Goal: Information Seeking & Learning: Compare options

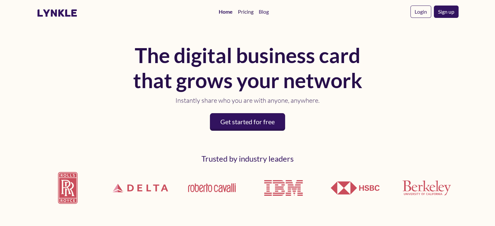
click at [249, 11] on link "Pricing" at bounding box center [246, 11] width 21 height 13
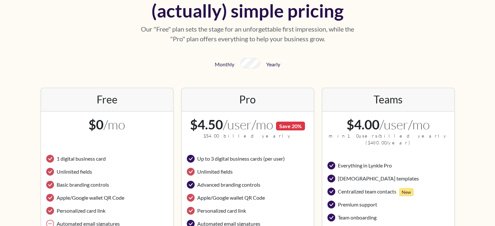
scroll to position [98, 0]
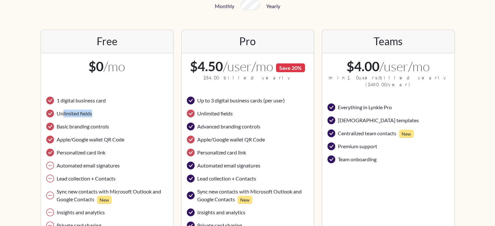
drag, startPoint x: 63, startPoint y: 115, endPoint x: 93, endPoint y: 115, distance: 29.7
click at [93, 115] on li "Unlimited fields" at bounding box center [107, 113] width 122 height 13
drag, startPoint x: 67, startPoint y: 126, endPoint x: 111, endPoint y: 128, distance: 44.0
click at [111, 128] on li "Basic branding controls" at bounding box center [107, 126] width 122 height 13
drag, startPoint x: 66, startPoint y: 140, endPoint x: 118, endPoint y: 138, distance: 51.8
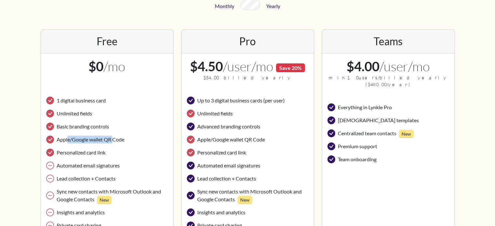
click at [118, 138] on span "Apple/Google wallet QR Code" at bounding box center [91, 140] width 68 height 8
drag, startPoint x: 76, startPoint y: 152, endPoint x: 111, endPoint y: 150, distance: 35.2
click at [111, 150] on li "Personalized card link" at bounding box center [107, 152] width 122 height 13
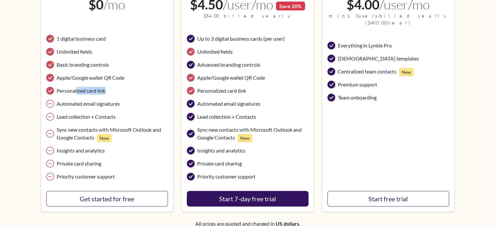
scroll to position [163, 0]
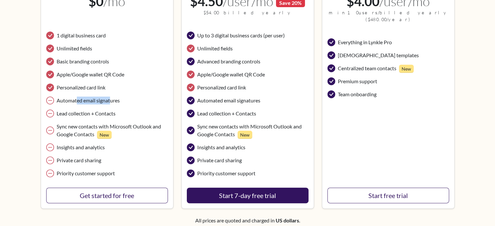
drag, startPoint x: 77, startPoint y: 102, endPoint x: 111, endPoint y: 98, distance: 34.8
click at [111, 98] on span "Automated email signatures" at bounding box center [88, 101] width 63 height 8
drag, startPoint x: 75, startPoint y: 113, endPoint x: 99, endPoint y: 113, distance: 23.8
click at [99, 113] on span "Lead collection + Contacts" at bounding box center [86, 114] width 59 height 8
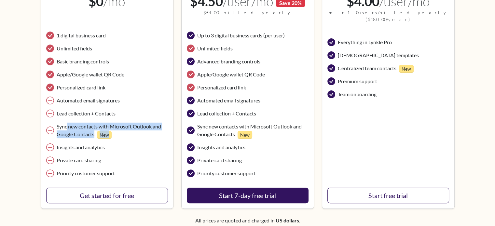
drag, startPoint x: 66, startPoint y: 128, endPoint x: 158, endPoint y: 132, distance: 91.6
click at [158, 132] on span "Sync new contacts with Microsoft Outlook and Google Contacts New" at bounding box center [112, 131] width 111 height 16
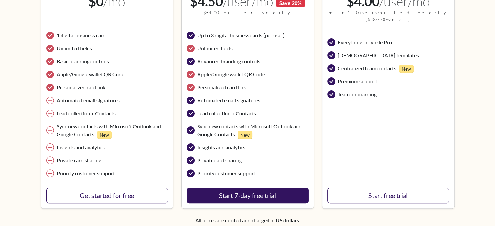
click at [51, 129] on icon at bounding box center [50, 131] width 8 height 8
drag, startPoint x: 63, startPoint y: 149, endPoint x: 109, endPoint y: 149, distance: 46.3
click at [109, 149] on li "Insights and analytics" at bounding box center [107, 147] width 122 height 13
drag, startPoint x: 68, startPoint y: 160, endPoint x: 102, endPoint y: 160, distance: 34.5
click at [101, 160] on span "Private card sharing" at bounding box center [79, 161] width 45 height 8
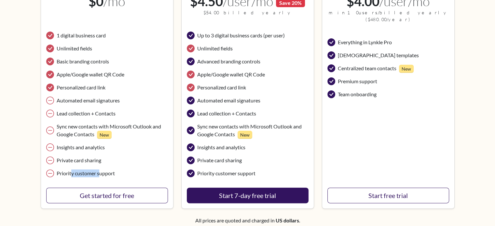
drag, startPoint x: 72, startPoint y: 171, endPoint x: 124, endPoint y: 170, distance: 51.8
click at [123, 170] on li "Priority customer support" at bounding box center [107, 173] width 122 height 13
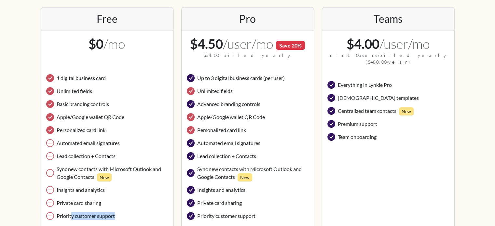
scroll to position [130, 0]
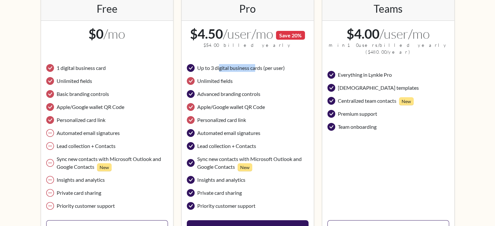
drag, startPoint x: 250, startPoint y: 69, endPoint x: 259, endPoint y: 69, distance: 9.1
click at [259, 69] on span "Up to 3 digital business cards (per user)" at bounding box center [241, 68] width 88 height 8
drag, startPoint x: 219, startPoint y: 82, endPoint x: 237, endPoint y: 82, distance: 17.9
click at [237, 82] on li "Unlimited fields" at bounding box center [248, 81] width 122 height 13
drag, startPoint x: 217, startPoint y: 90, endPoint x: 237, endPoint y: 93, distance: 19.8
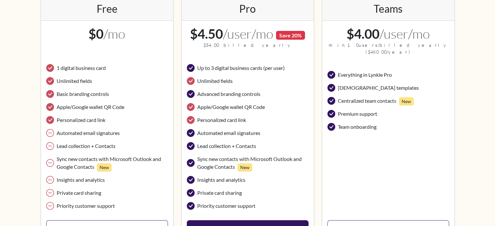
click at [237, 91] on span "Advanced branding controls" at bounding box center [228, 94] width 63 height 8
drag, startPoint x: 215, startPoint y: 107, endPoint x: 257, endPoint y: 108, distance: 42.0
click at [257, 107] on span "Apple/Google wallet QR Code" at bounding box center [231, 107] width 68 height 8
drag, startPoint x: 206, startPoint y: 122, endPoint x: 246, endPoint y: 122, distance: 40.4
click at [246, 122] on span "Personalized card link" at bounding box center [221, 120] width 49 height 8
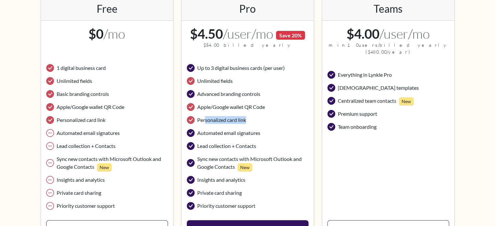
click at [246, 122] on span "Personalized card link" at bounding box center [221, 120] width 49 height 8
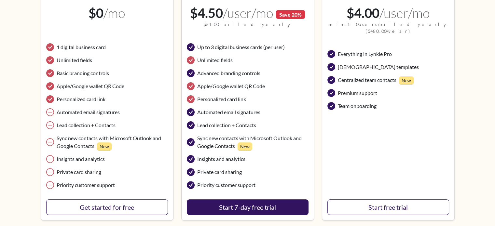
scroll to position [163, 0]
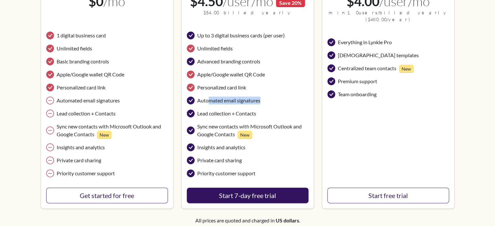
drag, startPoint x: 210, startPoint y: 98, endPoint x: 266, endPoint y: 100, distance: 56.1
click at [266, 100] on li "Automated email signatures" at bounding box center [248, 100] width 122 height 13
drag, startPoint x: 224, startPoint y: 114, endPoint x: 269, endPoint y: 114, distance: 45.3
click at [269, 114] on li "Lead collection + Contacts" at bounding box center [248, 113] width 122 height 13
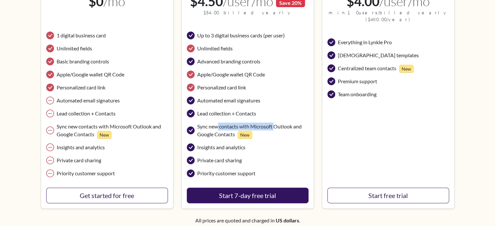
drag, startPoint x: 222, startPoint y: 127, endPoint x: 277, endPoint y: 123, distance: 54.8
click at [276, 123] on span "Sync new contacts with Microsoft Outlook and Google Contacts New" at bounding box center [252, 131] width 111 height 16
click at [276, 131] on span "Sync new contacts with Microsoft Outlook and Google Contacts New" at bounding box center [252, 131] width 111 height 16
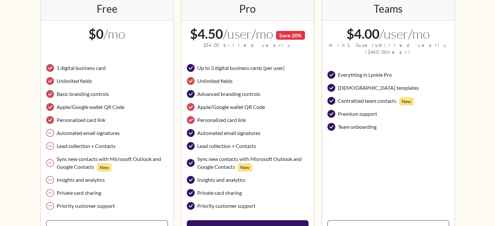
scroll to position [195, 0]
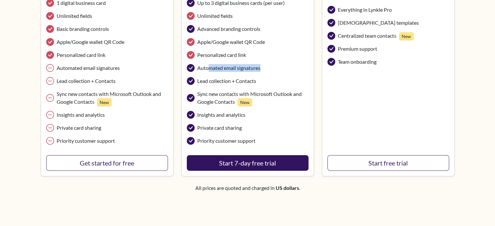
drag, startPoint x: 208, startPoint y: 68, endPoint x: 273, endPoint y: 68, distance: 64.5
click at [273, 68] on li "Automated email signatures" at bounding box center [248, 68] width 122 height 13
drag, startPoint x: 205, startPoint y: 82, endPoint x: 262, endPoint y: 83, distance: 57.0
click at [262, 83] on li "Lead collection + Contacts" at bounding box center [248, 81] width 122 height 13
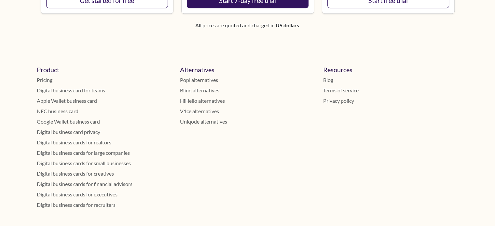
click at [72, 111] on link "NFC business card" at bounding box center [105, 112] width 136 height 8
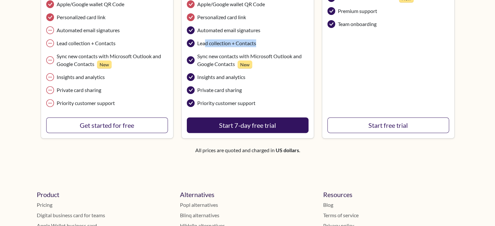
scroll to position [130, 0]
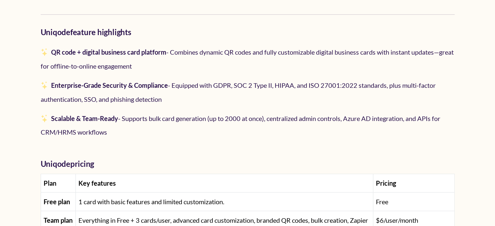
scroll to position [489, 0]
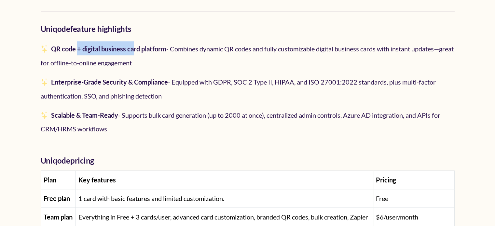
click at [137, 50] on strong "QR code + digital business card platform" at bounding box center [108, 49] width 115 height 8
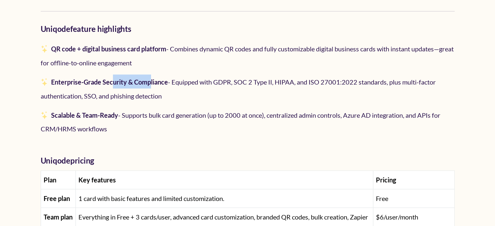
drag, startPoint x: 141, startPoint y: 80, endPoint x: 155, endPoint y: 81, distance: 13.7
click at [154, 81] on li "Enterprise-Grade Security & Compliance - Equipped with GDPR, SOC 2 Type II, HIP…" at bounding box center [248, 88] width 414 height 33
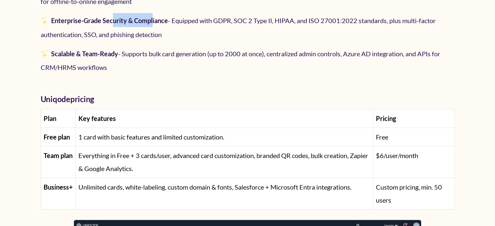
scroll to position [554, 0]
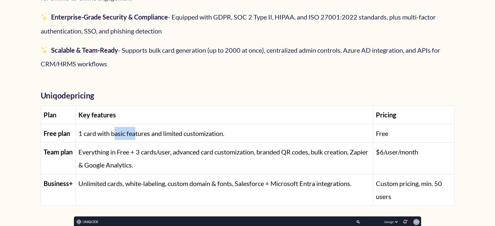
drag, startPoint x: 116, startPoint y: 134, endPoint x: 168, endPoint y: 133, distance: 52.5
click at [159, 134] on span "1 card with basic features and limited customization." at bounding box center [152, 134] width 146 height 8
click at [208, 132] on span "1 card with basic features and limited customization." at bounding box center [152, 134] width 146 height 8
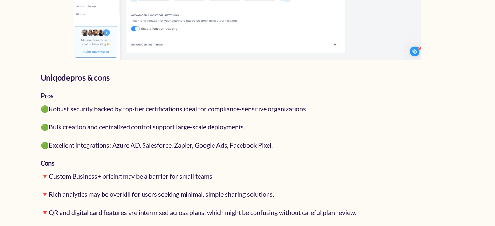
scroll to position [912, 0]
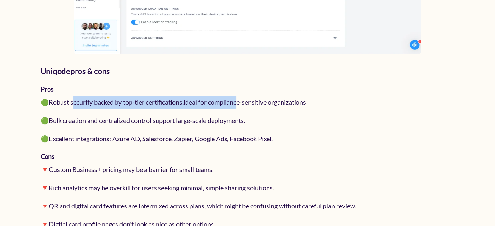
drag, startPoint x: 77, startPoint y: 99, endPoint x: 241, endPoint y: 100, distance: 164.2
click at [241, 100] on span "Robust security backed by top-tier certifications,ideal for compliance-sensitiv…" at bounding box center [177, 102] width 257 height 8
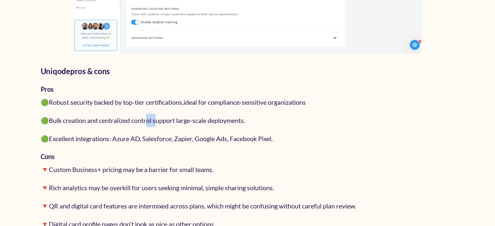
drag, startPoint x: 153, startPoint y: 119, endPoint x: 158, endPoint y: 119, distance: 5.5
click at [158, 119] on span "Bulk creation and centralized control support large-scale deployments." at bounding box center [147, 121] width 196 height 8
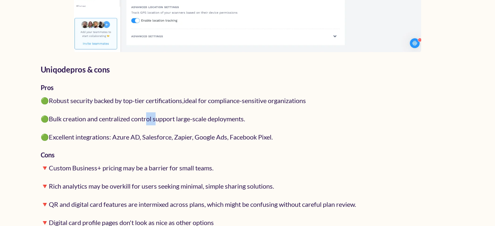
scroll to position [977, 0]
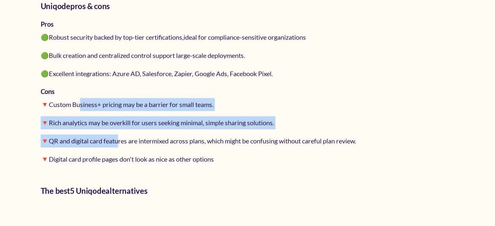
drag, startPoint x: 82, startPoint y: 110, endPoint x: 121, endPoint y: 139, distance: 47.8
click at [120, 138] on ul "🔻 Custom Business+ pricing may be a barrier for small teams. 🔻 Rich analytics m…" at bounding box center [248, 131] width 414 height 73
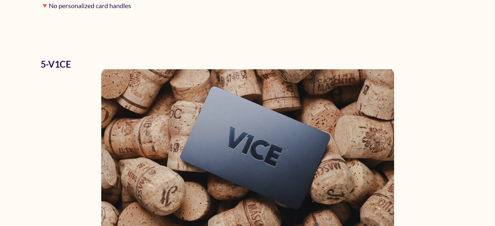
scroll to position [4984, 0]
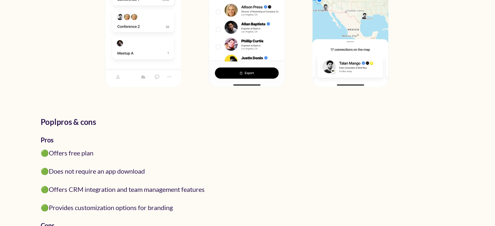
scroll to position [945, 0]
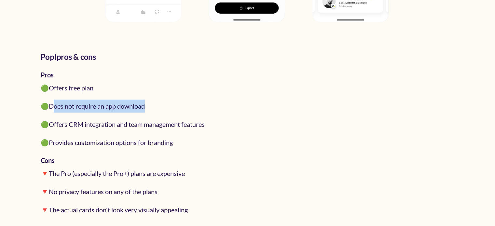
drag, startPoint x: 56, startPoint y: 107, endPoint x: 155, endPoint y: 102, distance: 99.8
click at [155, 102] on li "🟢 Does not require an app download" at bounding box center [248, 106] width 414 height 18
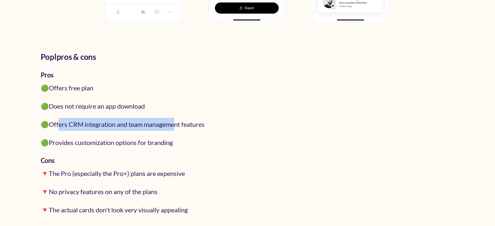
drag, startPoint x: 61, startPoint y: 125, endPoint x: 178, endPoint y: 121, distance: 117.7
click at [178, 121] on span "Offers CRM integration and team management features" at bounding box center [127, 125] width 156 height 8
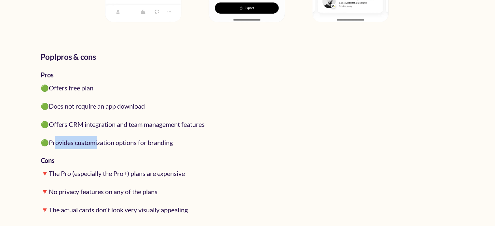
drag, startPoint x: 58, startPoint y: 138, endPoint x: 107, endPoint y: 138, distance: 48.5
click at [107, 139] on span "Provides customization options for branding" at bounding box center [111, 143] width 124 height 8
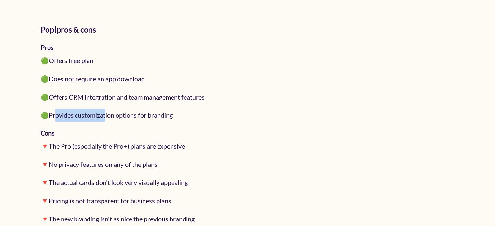
scroll to position [1010, 0]
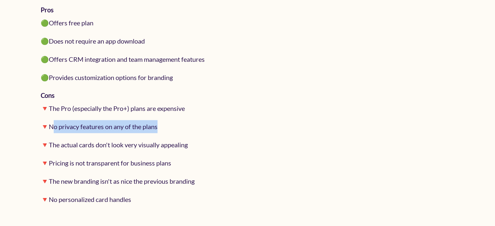
drag, startPoint x: 54, startPoint y: 126, endPoint x: 165, endPoint y: 125, distance: 110.4
click at [165, 125] on li "🔻 No privacy features on any of the plans" at bounding box center [248, 127] width 414 height 18
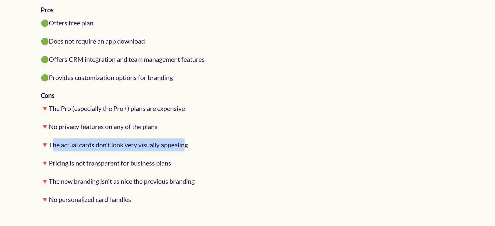
drag, startPoint x: 53, startPoint y: 146, endPoint x: 189, endPoint y: 146, distance: 135.8
click at [188, 146] on span "The actual cards don't look very visually appealing" at bounding box center [118, 145] width 139 height 8
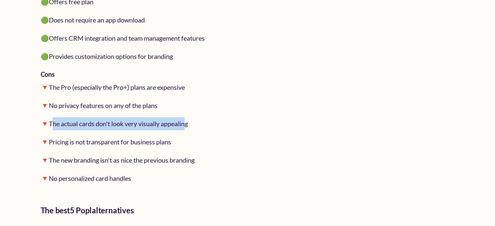
scroll to position [1042, 0]
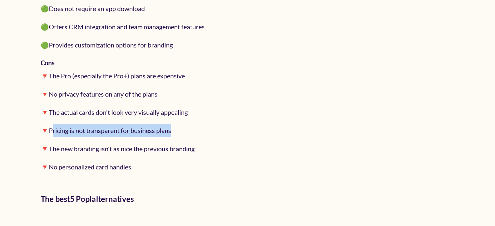
drag, startPoint x: 54, startPoint y: 129, endPoint x: 176, endPoint y: 125, distance: 122.2
click at [176, 125] on li "🔻 Pricing is not transparent for business plans" at bounding box center [248, 131] width 414 height 18
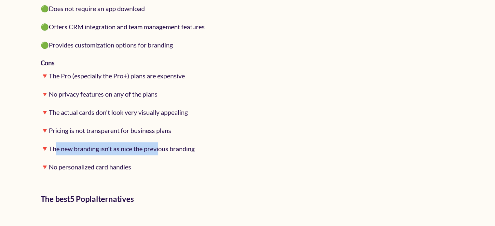
drag, startPoint x: 56, startPoint y: 148, endPoint x: 163, endPoint y: 147, distance: 106.5
click at [163, 147] on span "The new branding isn't as nice the previous branding" at bounding box center [122, 149] width 146 height 8
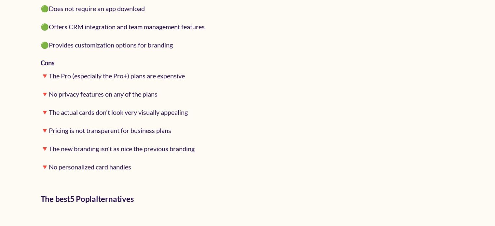
click at [138, 159] on li "🔻 No personalized card handles" at bounding box center [248, 167] width 414 height 18
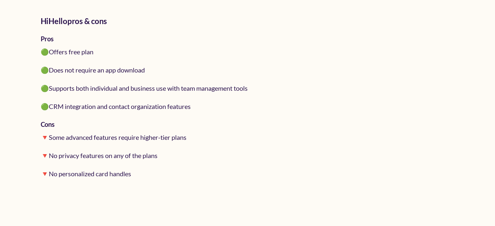
scroll to position [3811, 0]
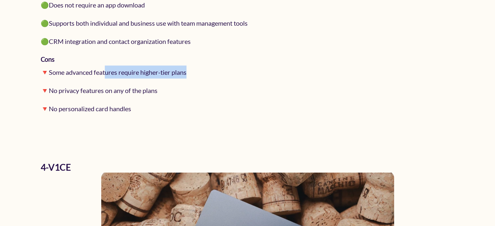
drag, startPoint x: 107, startPoint y: 72, endPoint x: 190, endPoint y: 74, distance: 83.7
click at [191, 72] on li "🔻 Some advanced features require higher-tier plans" at bounding box center [248, 72] width 414 height 18
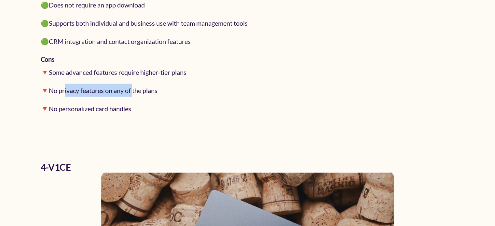
drag, startPoint x: 66, startPoint y: 91, endPoint x: 134, endPoint y: 91, distance: 67.8
click at [134, 91] on span "No privacy features on any of the plans" at bounding box center [103, 91] width 109 height 8
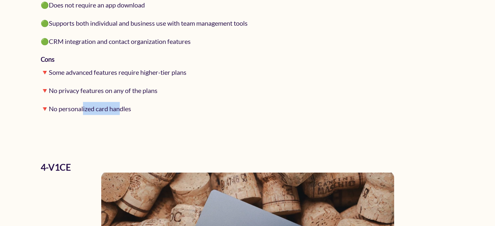
drag, startPoint x: 86, startPoint y: 108, endPoint x: 126, endPoint y: 108, distance: 40.7
click at [126, 108] on span "No personalized card handles" at bounding box center [90, 109] width 82 height 8
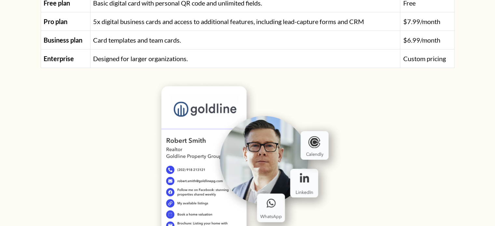
scroll to position [2476, 0]
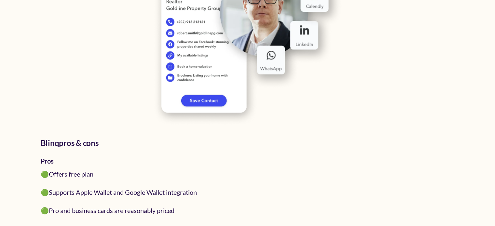
scroll to position [912, 0]
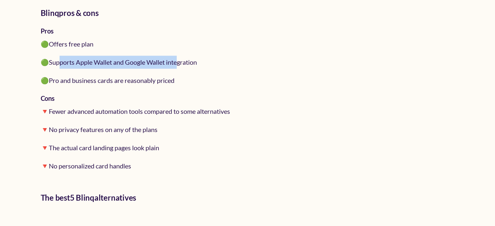
drag, startPoint x: 61, startPoint y: 63, endPoint x: 179, endPoint y: 63, distance: 117.6
click at [179, 63] on span "Supports Apple Wallet and Google Wallet integration" at bounding box center [123, 62] width 148 height 8
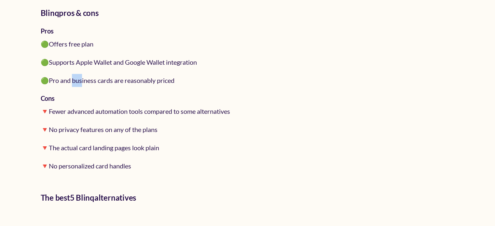
drag, startPoint x: 74, startPoint y: 89, endPoint x: 104, endPoint y: 88, distance: 30.0
click at [102, 88] on li "🟢 Pro and business cards are reasonably priced" at bounding box center [248, 80] width 414 height 18
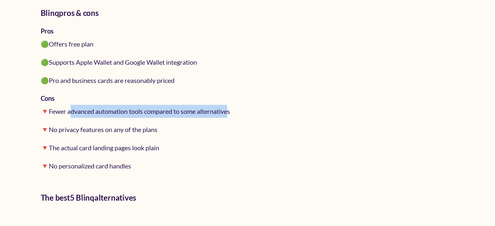
drag, startPoint x: 74, startPoint y: 106, endPoint x: 233, endPoint y: 118, distance: 159.4
click at [234, 117] on li "🔻 Fewer advanced automation tools compared to some alternatives" at bounding box center [248, 111] width 414 height 18
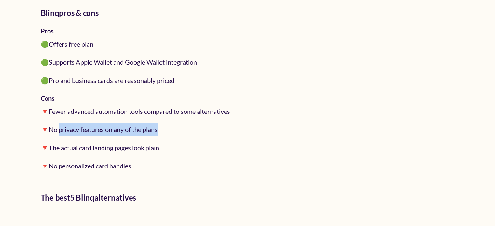
drag, startPoint x: 62, startPoint y: 131, endPoint x: 162, endPoint y: 131, distance: 99.7
click at [162, 131] on li "🔻 No privacy features on any of the plans" at bounding box center [248, 130] width 414 height 18
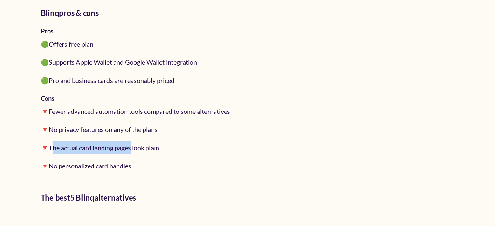
drag, startPoint x: 56, startPoint y: 151, endPoint x: 133, endPoint y: 150, distance: 76.9
click at [133, 150] on span "The actual card landing pages look plain" at bounding box center [104, 148] width 110 height 8
click at [200, 141] on li "🔻 The actual card landing pages look plain" at bounding box center [248, 148] width 414 height 18
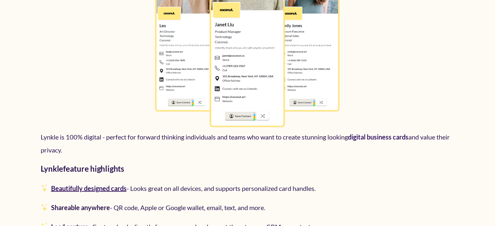
scroll to position [1336, 0]
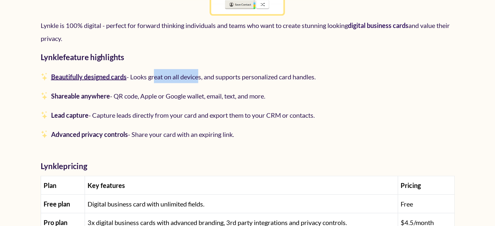
drag, startPoint x: 163, startPoint y: 76, endPoint x: 173, endPoint y: 96, distance: 22.9
click at [203, 77] on span "Looks great on all devices, and supports personalized card handles." at bounding box center [223, 77] width 186 height 8
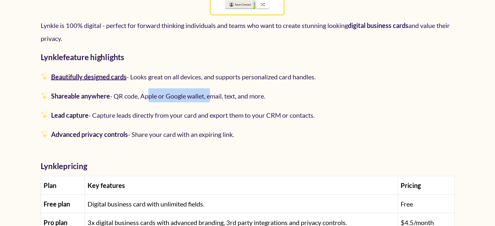
drag, startPoint x: 217, startPoint y: 98, endPoint x: 222, endPoint y: 98, distance: 5.3
click at [222, 98] on span "QR code, Apple or Google wallet, email, text, and more." at bounding box center [190, 96] width 152 height 8
click at [191, 112] on span "Capture leads directly from your card and export them to your CRM or contacts." at bounding box center [203, 115] width 223 height 8
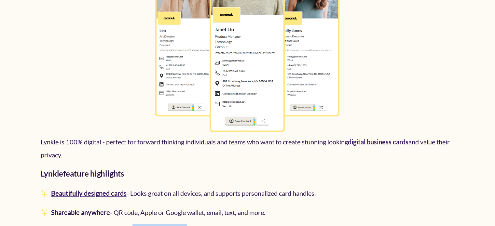
scroll to position [1270, 0]
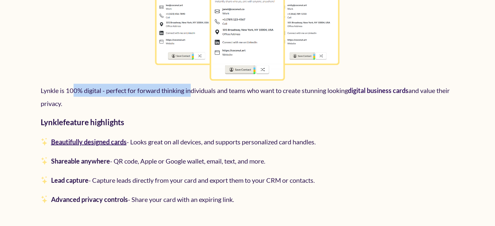
drag, startPoint x: 75, startPoint y: 90, endPoint x: 193, endPoint y: 91, distance: 117.9
click at [193, 91] on p "Lynkle is 100% digital - perfect for forward thinking individuals and teams who…" at bounding box center [248, 97] width 414 height 26
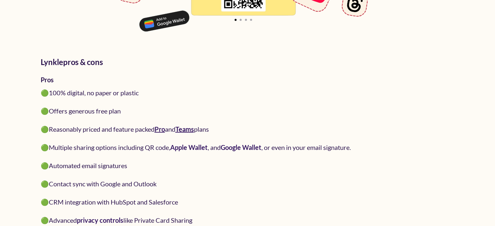
scroll to position [1792, 0]
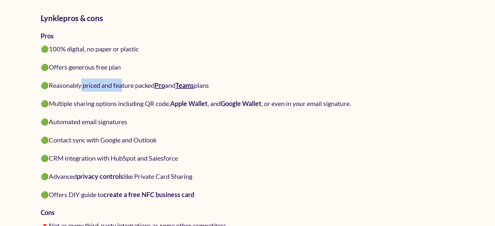
drag, startPoint x: 84, startPoint y: 88, endPoint x: 120, endPoint y: 90, distance: 35.9
click at [126, 84] on span "Reasonably priced and feature packed Pro and Teams plans" at bounding box center [129, 85] width 160 height 8
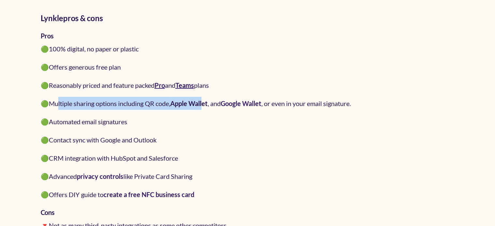
drag, startPoint x: 61, startPoint y: 104, endPoint x: 208, endPoint y: 104, distance: 146.9
click at [208, 104] on span "Multiple sharing options including QR code, Apple Wallet , and Google Wallet , …" at bounding box center [200, 104] width 302 height 8
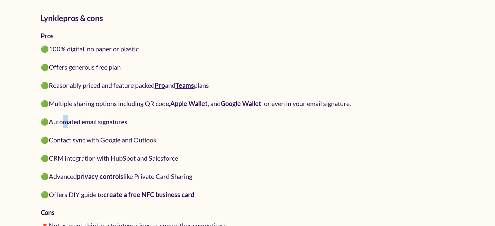
drag, startPoint x: 66, startPoint y: 122, endPoint x: 95, endPoint y: 125, distance: 29.1
click at [93, 123] on span "Automated email signatures" at bounding box center [88, 122] width 79 height 8
click at [111, 140] on span "Contact sync with Google and Outlook" at bounding box center [103, 140] width 108 height 8
drag, startPoint x: 86, startPoint y: 157, endPoint x: 102, endPoint y: 166, distance: 18.4
click at [109, 160] on span "CRM integration with HubSpot and Salesforce" at bounding box center [113, 158] width 129 height 8
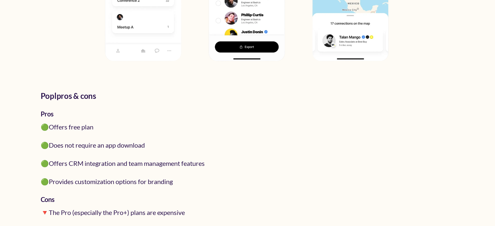
scroll to position [2606, 0]
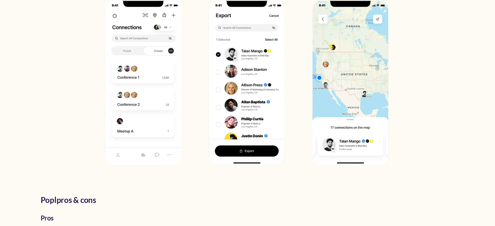
click at [355, 100] on img at bounding box center [248, 84] width 354 height 195
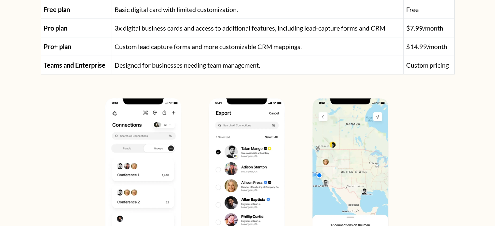
scroll to position [2508, 0]
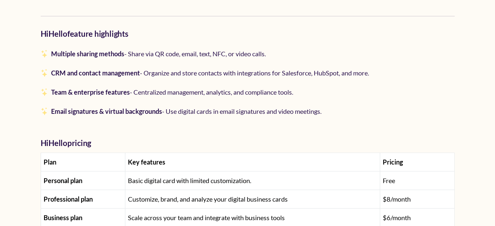
scroll to position [456, 0]
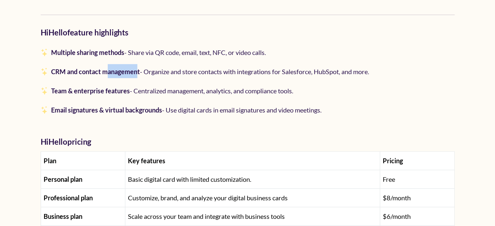
drag, startPoint x: 106, startPoint y: 73, endPoint x: 146, endPoint y: 73, distance: 39.7
click at [144, 73] on span "CRM and contact management - Organize and store contacts with integrations for …" at bounding box center [209, 72] width 321 height 8
click at [161, 90] on span "Team & enterprise features - Centralized management, analytics, and compliance …" at bounding box center [171, 91] width 245 height 8
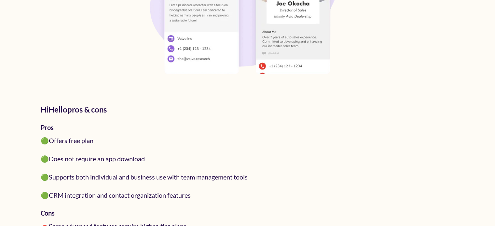
scroll to position [912, 0]
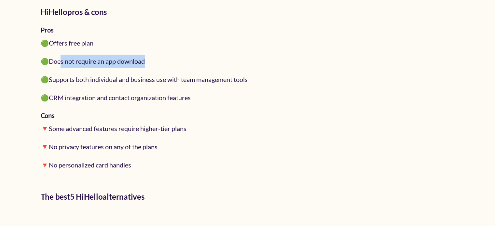
drag, startPoint x: 61, startPoint y: 62, endPoint x: 151, endPoint y: 60, distance: 90.6
click at [151, 60] on li "🟢 Does not require an app download" at bounding box center [248, 61] width 414 height 18
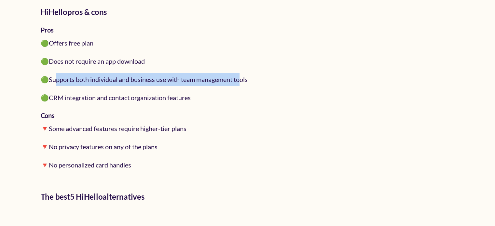
drag, startPoint x: 57, startPoint y: 81, endPoint x: 184, endPoint y: 86, distance: 127.8
click at [243, 78] on span "Supports both individual and business use with team management tools" at bounding box center [148, 80] width 199 height 8
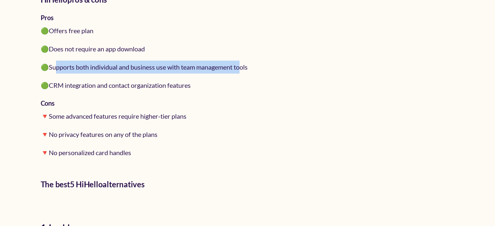
scroll to position [945, 0]
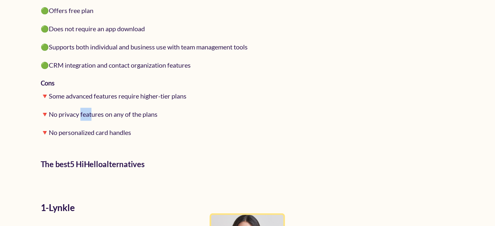
drag, startPoint x: 82, startPoint y: 112, endPoint x: 96, endPoint y: 112, distance: 13.4
click at [96, 112] on span "No privacy features on any of the plans" at bounding box center [103, 114] width 109 height 8
drag, startPoint x: 82, startPoint y: 129, endPoint x: 132, endPoint y: 130, distance: 49.9
click at [126, 130] on span "No personalized card handles" at bounding box center [90, 133] width 82 height 8
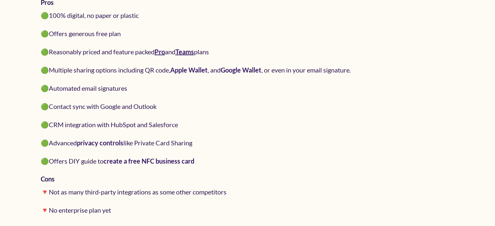
scroll to position [1759, 0]
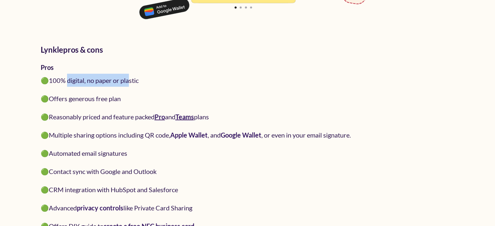
drag, startPoint x: 79, startPoint y: 80, endPoint x: 130, endPoint y: 80, distance: 51.1
click at [130, 80] on span "100% digital, no paper or plastic" at bounding box center [94, 81] width 90 height 8
click at [128, 92] on li "🟢 Offers generous free plan" at bounding box center [248, 99] width 414 height 18
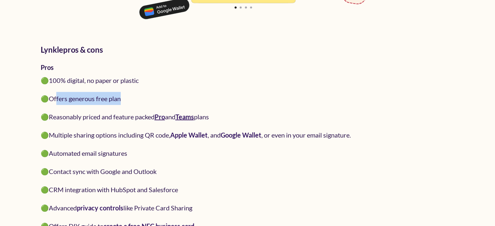
drag, startPoint x: 58, startPoint y: 100, endPoint x: 129, endPoint y: 100, distance: 71.3
click at [129, 100] on li "🟢 Offers generous free plan" at bounding box center [248, 99] width 414 height 18
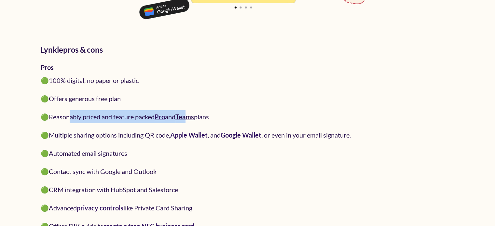
drag, startPoint x: 102, startPoint y: 118, endPoint x: 195, endPoint y: 116, distance: 92.9
click at [194, 116] on span "Reasonably priced and feature packed Pro and Teams plans" at bounding box center [129, 117] width 160 height 8
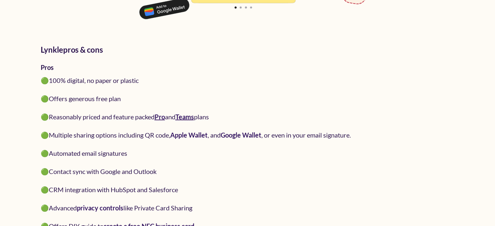
click at [203, 139] on li "🟢 Multiple sharing options including QR code, Apple Wallet , and Google Wallet …" at bounding box center [248, 135] width 414 height 18
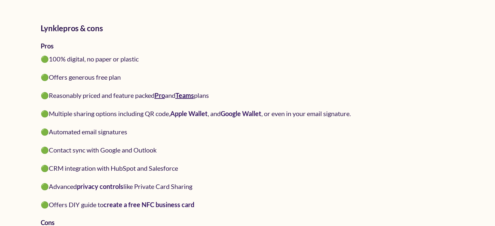
scroll to position [1792, 0]
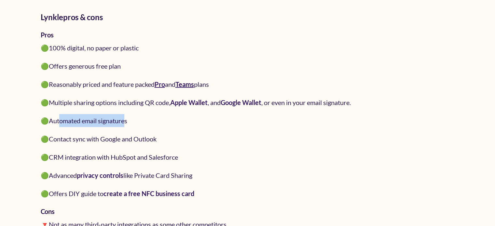
drag, startPoint x: 61, startPoint y: 122, endPoint x: 122, endPoint y: 124, distance: 60.3
click at [127, 121] on span "Automated email signatures" at bounding box center [88, 121] width 79 height 8
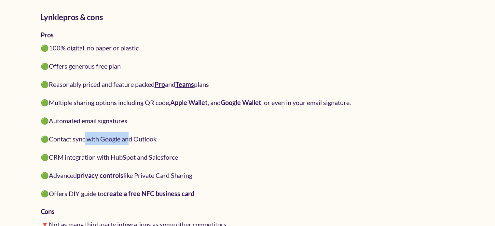
drag, startPoint x: 87, startPoint y: 137, endPoint x: 131, endPoint y: 136, distance: 43.7
click at [131, 136] on span "Contact sync with Google and Outlook" at bounding box center [103, 139] width 108 height 8
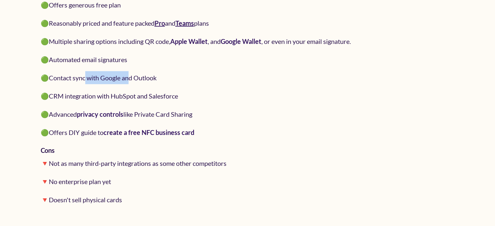
scroll to position [1857, 0]
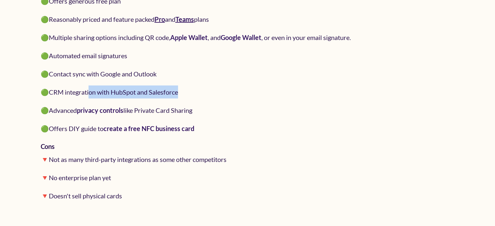
drag, startPoint x: 91, startPoint y: 93, endPoint x: 188, endPoint y: 91, distance: 97.8
click at [194, 88] on li "🟢 CRM integration with HubSpot and Salesforce" at bounding box center [248, 92] width 414 height 18
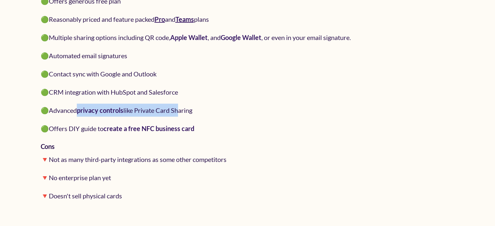
drag, startPoint x: 79, startPoint y: 109, endPoint x: 179, endPoint y: 109, distance: 99.7
click at [180, 108] on span "Advanced privacy controls like Private Card Sharing" at bounding box center [121, 111] width 144 height 8
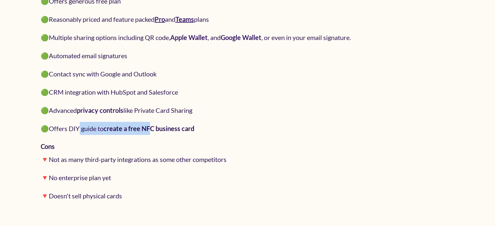
drag, startPoint x: 81, startPoint y: 130, endPoint x: 158, endPoint y: 125, distance: 76.4
click at [156, 125] on span "Offers DIY guide to create a free NFC business card" at bounding box center [122, 129] width 146 height 8
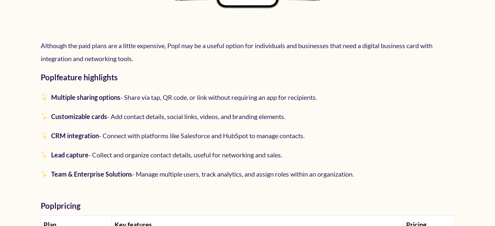
scroll to position [2313, 0]
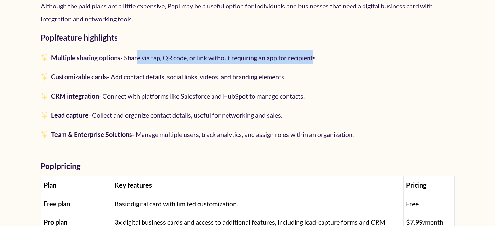
drag, startPoint x: 139, startPoint y: 55, endPoint x: 318, endPoint y: 54, distance: 178.5
click at [317, 54] on span "Share via tap, QR code, or link without requiring an app for recipients." at bounding box center [220, 58] width 193 height 8
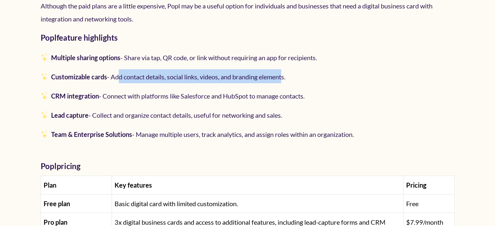
drag, startPoint x: 120, startPoint y: 76, endPoint x: 286, endPoint y: 75, distance: 165.8
click at [286, 75] on span "Add contact details, social links, videos, and branding elements." at bounding box center [198, 77] width 175 height 8
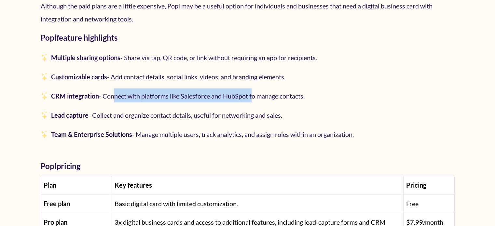
drag, startPoint x: 117, startPoint y: 95, endPoint x: 256, endPoint y: 96, distance: 139.1
click at [256, 96] on span "Connect with platforms like Salesforce and HubSpot to manage contacts." at bounding box center [204, 96] width 202 height 8
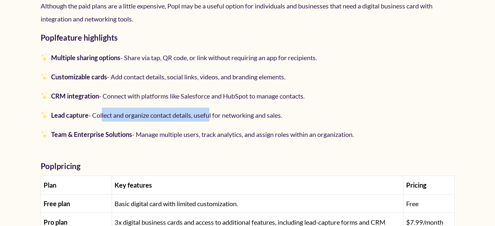
drag, startPoint x: 102, startPoint y: 115, endPoint x: 211, endPoint y: 112, distance: 109.2
click at [211, 112] on span "Collect and organize contact details, useful for networking and sales." at bounding box center [187, 115] width 190 height 8
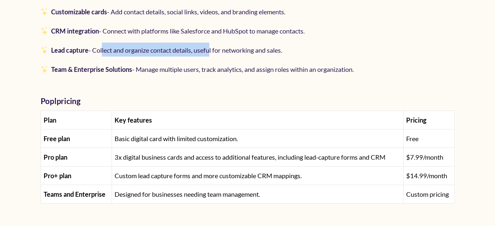
scroll to position [2443, 0]
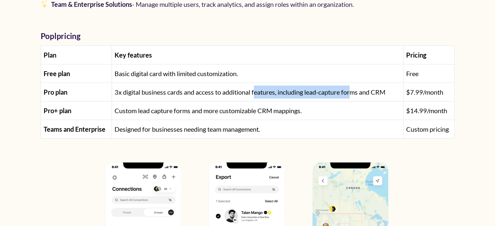
drag, startPoint x: 255, startPoint y: 91, endPoint x: 355, endPoint y: 91, distance: 99.7
click at [355, 91] on span "3x digital business cards and access to additional features, including lead-cap…" at bounding box center [250, 92] width 271 height 8
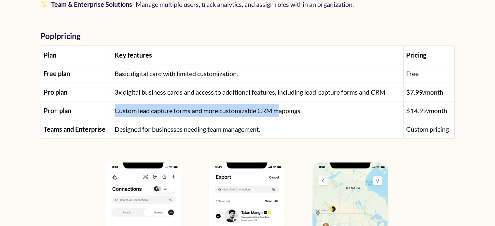
drag, startPoint x: 112, startPoint y: 109, endPoint x: 278, endPoint y: 109, distance: 165.8
click at [278, 109] on td "Custom lead capture forms and more customizable CRM mappings." at bounding box center [258, 111] width 292 height 19
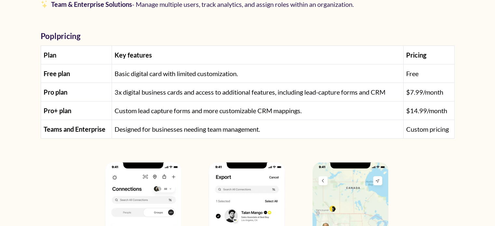
click at [302, 108] on span "Custom lead capture forms and more customizable CRM mappings." at bounding box center [208, 111] width 187 height 8
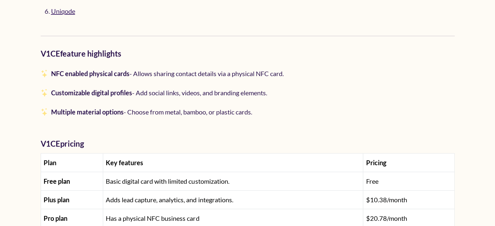
scroll to position [489, 0]
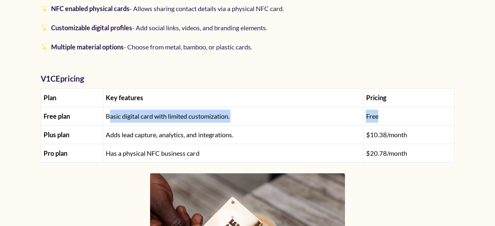
drag, startPoint x: 112, startPoint y: 116, endPoint x: 380, endPoint y: 117, distance: 268.8
click at [380, 117] on tr "Free plan Basic digital card with limited customization. Free" at bounding box center [248, 116] width 414 height 19
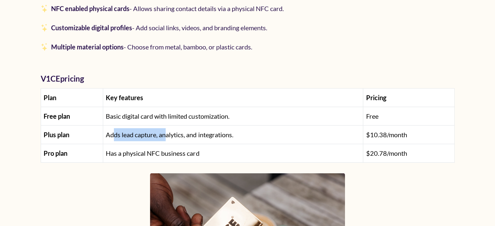
drag, startPoint x: 113, startPoint y: 133, endPoint x: 166, endPoint y: 133, distance: 53.1
click at [166, 133] on span "Adds lead capture, analytics, and integrations." at bounding box center [169, 135] width 127 height 8
click at [191, 135] on span "Adds lead capture, analytics, and integrations." at bounding box center [169, 135] width 127 height 8
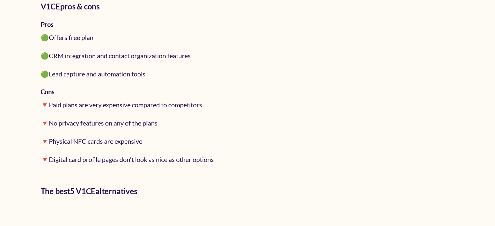
scroll to position [912, 0]
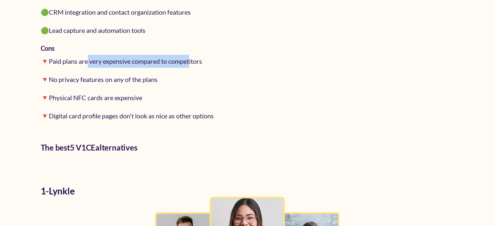
drag, startPoint x: 97, startPoint y: 64, endPoint x: 209, endPoint y: 62, distance: 112.4
click at [198, 62] on span "Paid plans are very expensive compared to competitors" at bounding box center [125, 61] width 153 height 8
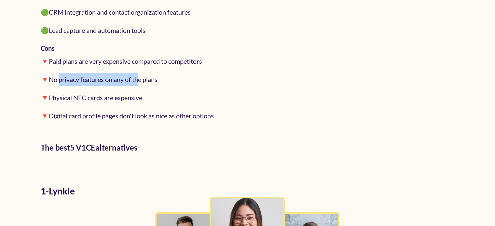
drag, startPoint x: 62, startPoint y: 82, endPoint x: 141, endPoint y: 81, distance: 78.5
click at [139, 81] on span "No privacy features on any of the plans" at bounding box center [103, 80] width 109 height 8
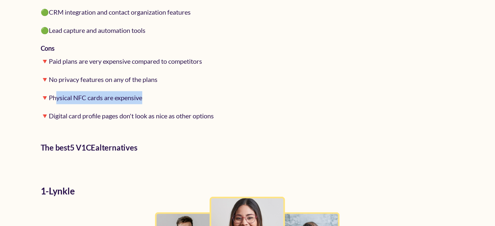
drag, startPoint x: 67, startPoint y: 98, endPoint x: 156, endPoint y: 98, distance: 88.9
click at [156, 98] on li "🔻 Physical NFC cards are expensive" at bounding box center [248, 98] width 414 height 18
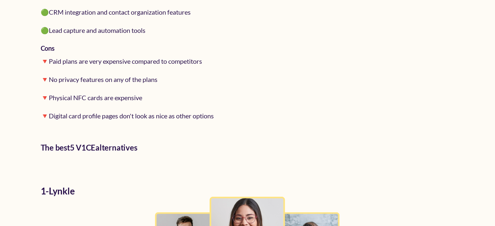
click at [96, 120] on li "🔻 Digital card profile pages don't look as nice as other options" at bounding box center [248, 116] width 414 height 18
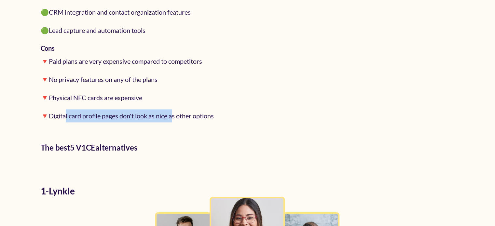
drag, startPoint x: 68, startPoint y: 113, endPoint x: 177, endPoint y: 117, distance: 109.2
click at [177, 117] on span "Digital card profile pages don't look as nice as other options" at bounding box center [131, 116] width 165 height 8
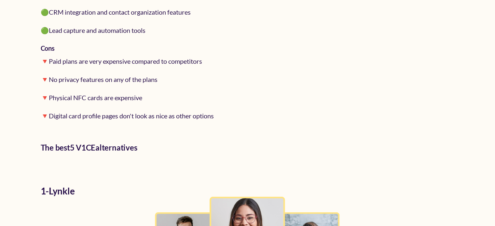
click at [177, 130] on div "V1CE pros & cons Pros 🟢 Offers free plan 🟢 CRM integration and contact organiza…" at bounding box center [248, 40] width 414 height 190
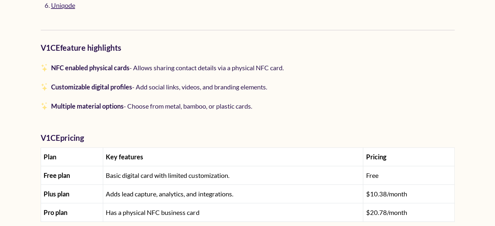
scroll to position [456, 0]
